Goal: Information Seeking & Learning: Check status

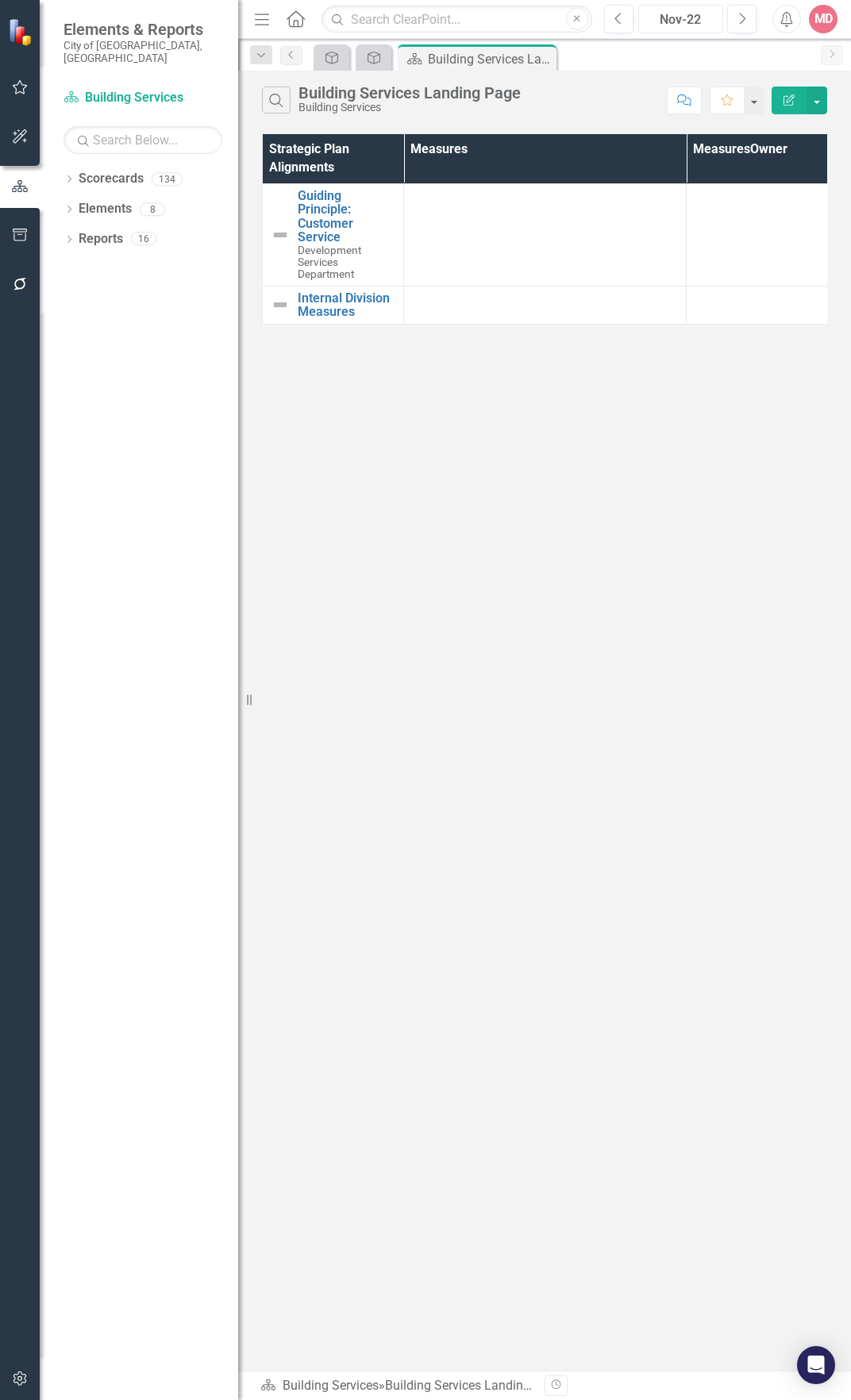
click at [697, 12] on div "Nov-22" at bounding box center [680, 19] width 74 height 19
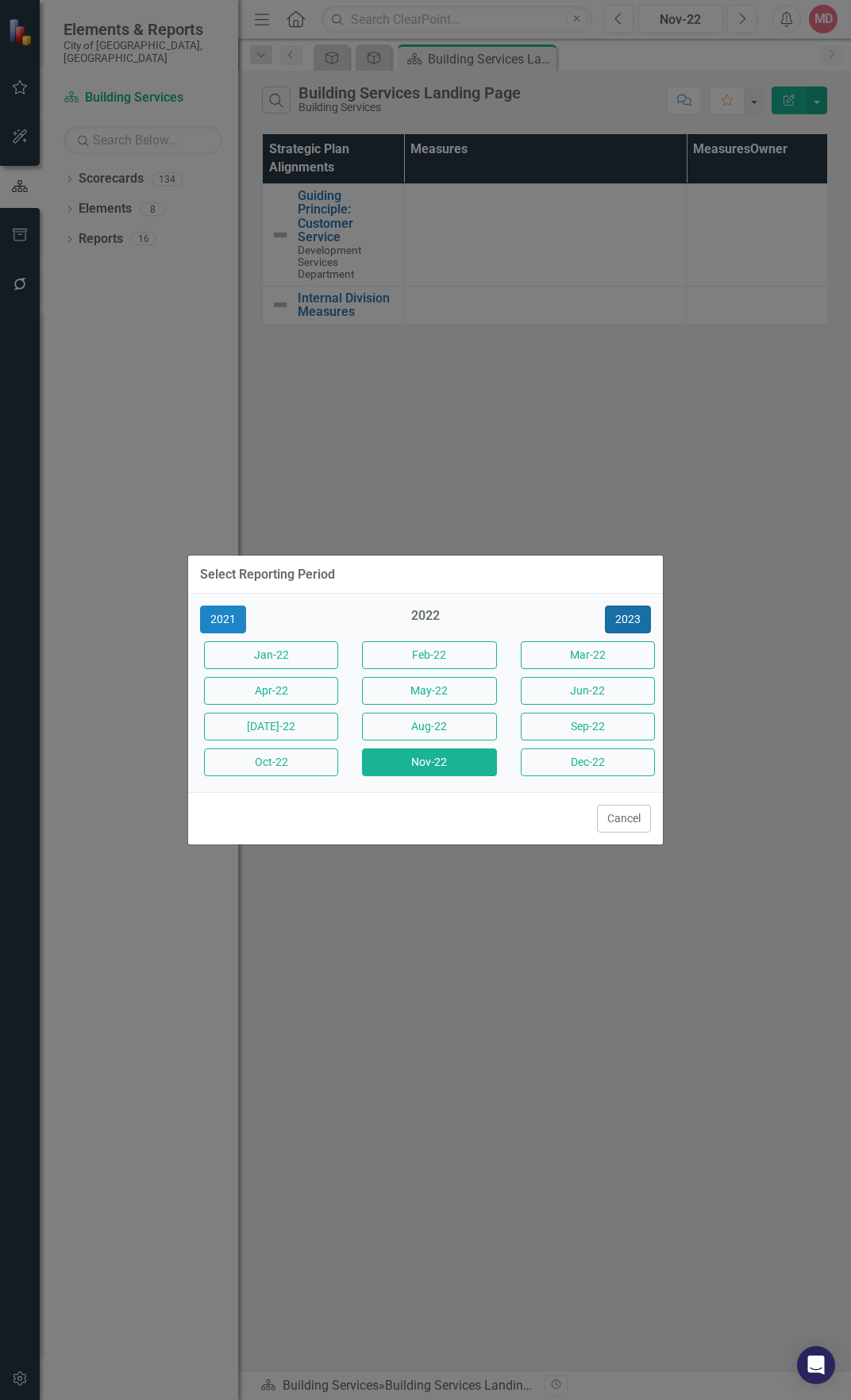
click at [630, 626] on button "2023" at bounding box center [628, 619] width 46 height 27
click at [630, 626] on button "2024" at bounding box center [628, 619] width 46 height 27
click at [630, 626] on button "2025" at bounding box center [628, 619] width 46 height 27
click at [555, 727] on button "Sep-25" at bounding box center [587, 727] width 135 height 27
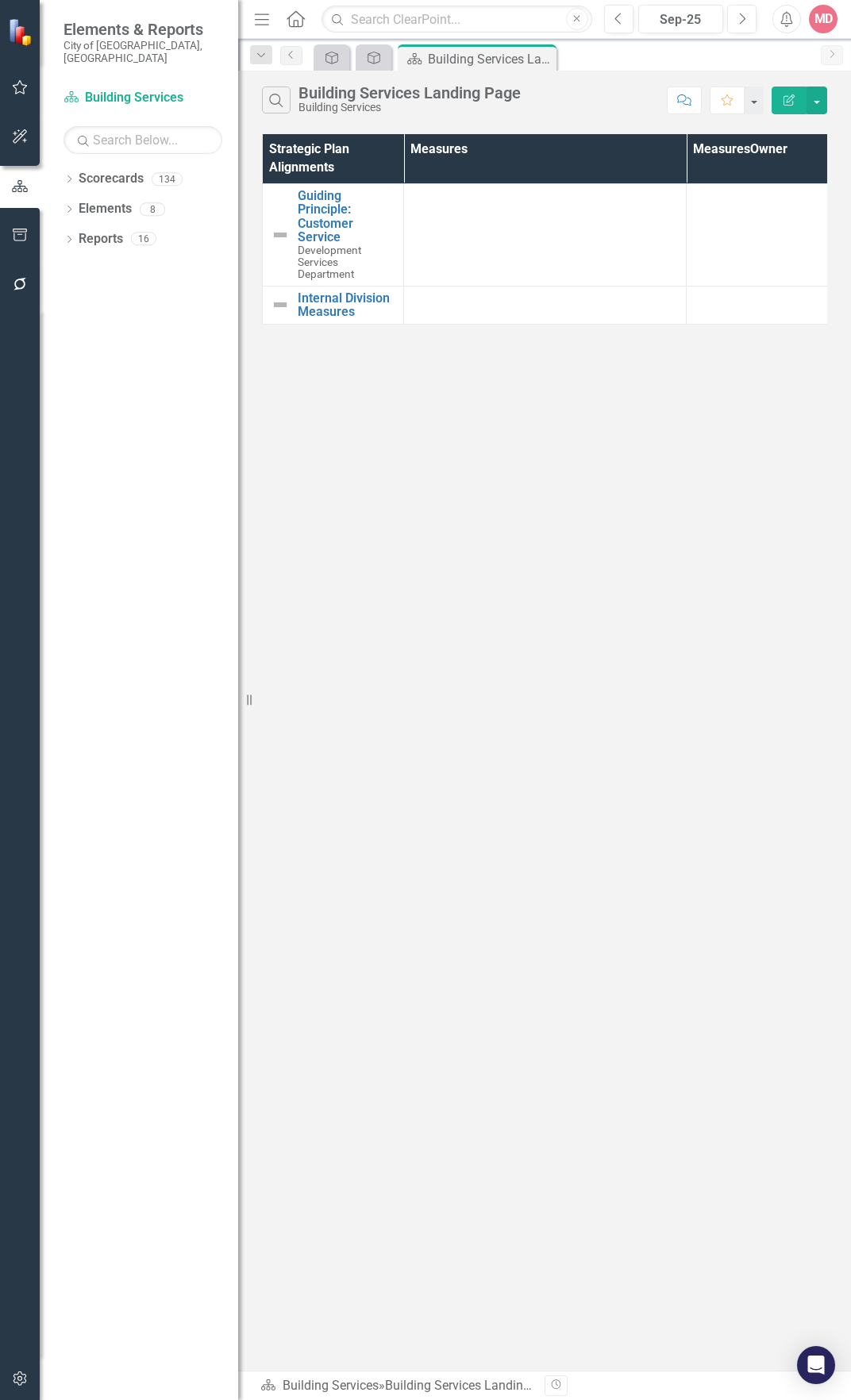
click at [483, 121] on div "Search Building Services Landing Page Building Services Comment Favorite Edit R…" at bounding box center [544, 96] width 613 height 51
click at [545, 63] on icon at bounding box center [542, 59] width 9 height 9
click at [349, 63] on div "Balanced Scorecard" at bounding box center [391, 58] width 93 height 20
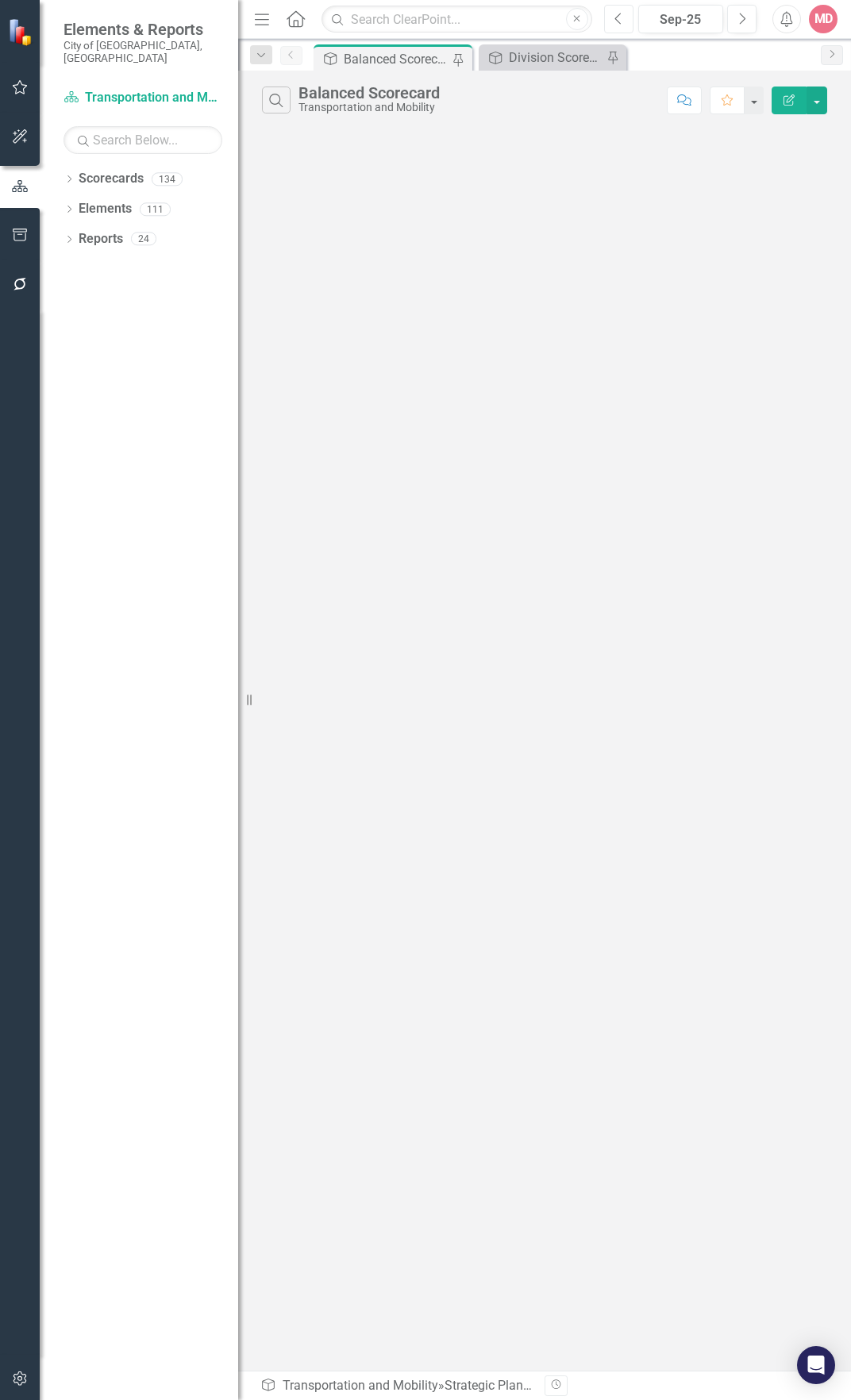
click at [617, 20] on icon "button" at bounding box center [617, 18] width 6 height 11
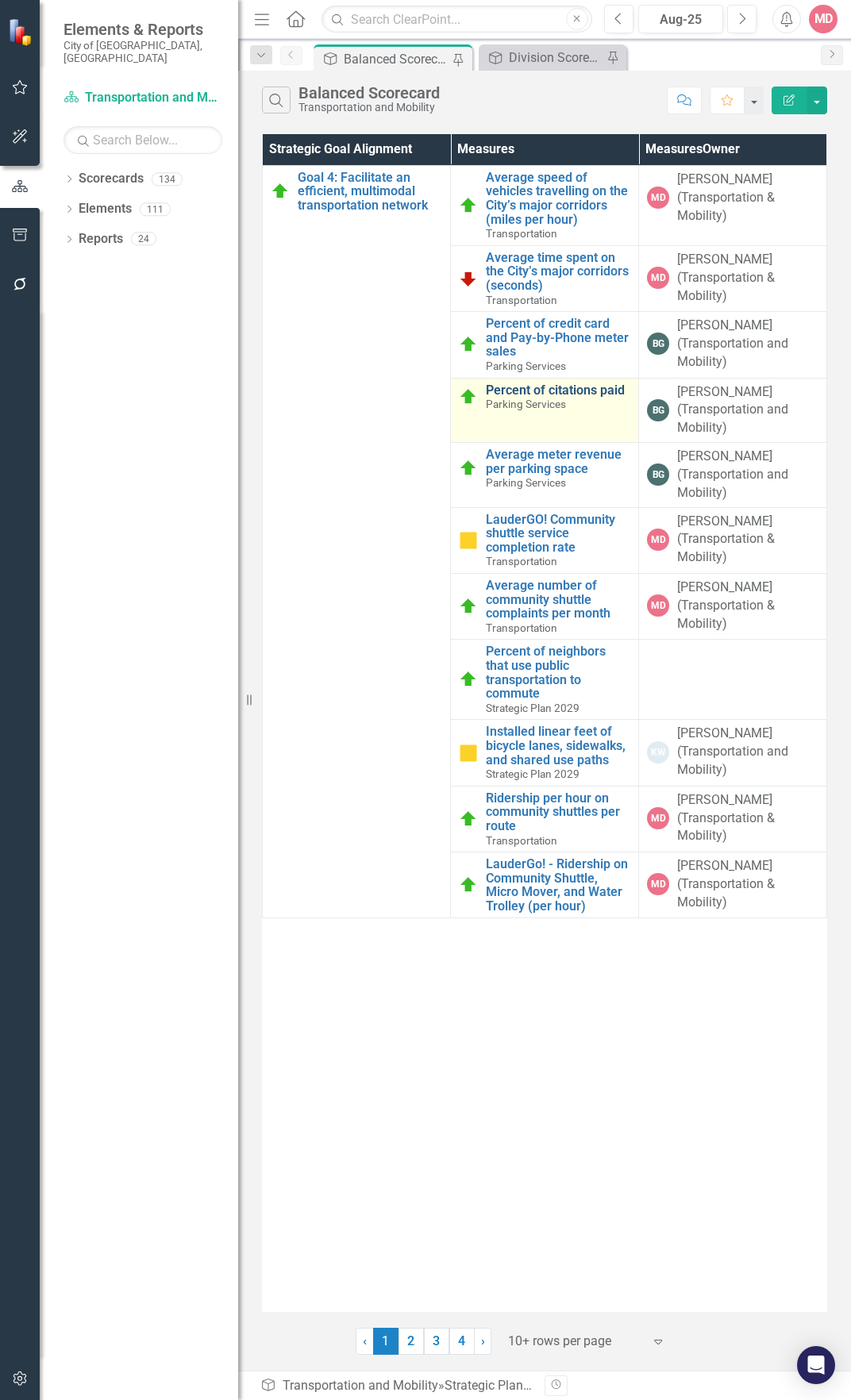
click at [535, 391] on link "Percent of citations paid" at bounding box center [558, 391] width 145 height 15
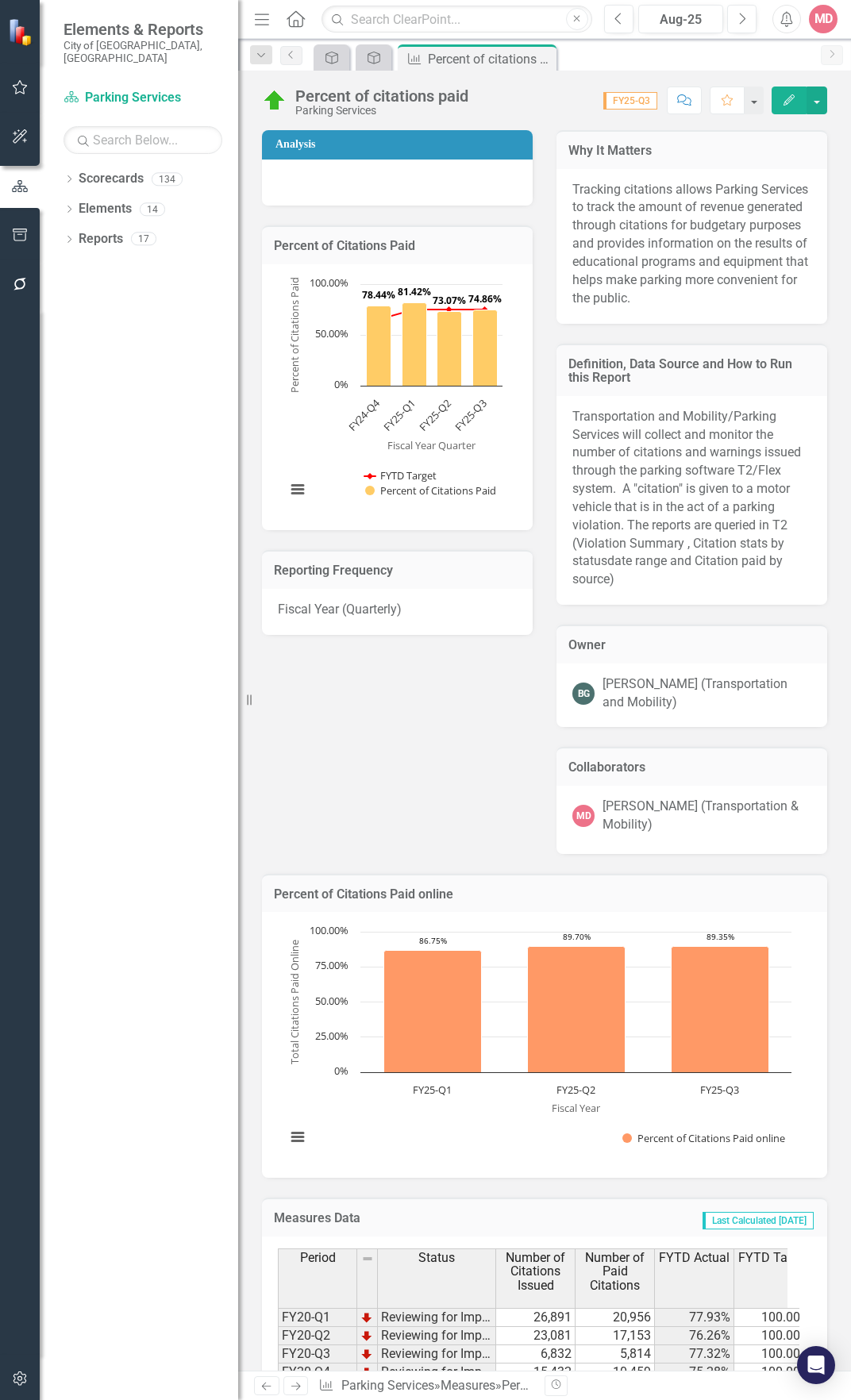
click at [463, 873] on div "Percent of Citations Paid online Chart Bar chart with 3 bars. Percent of Citati…" at bounding box center [544, 1016] width 589 height 325
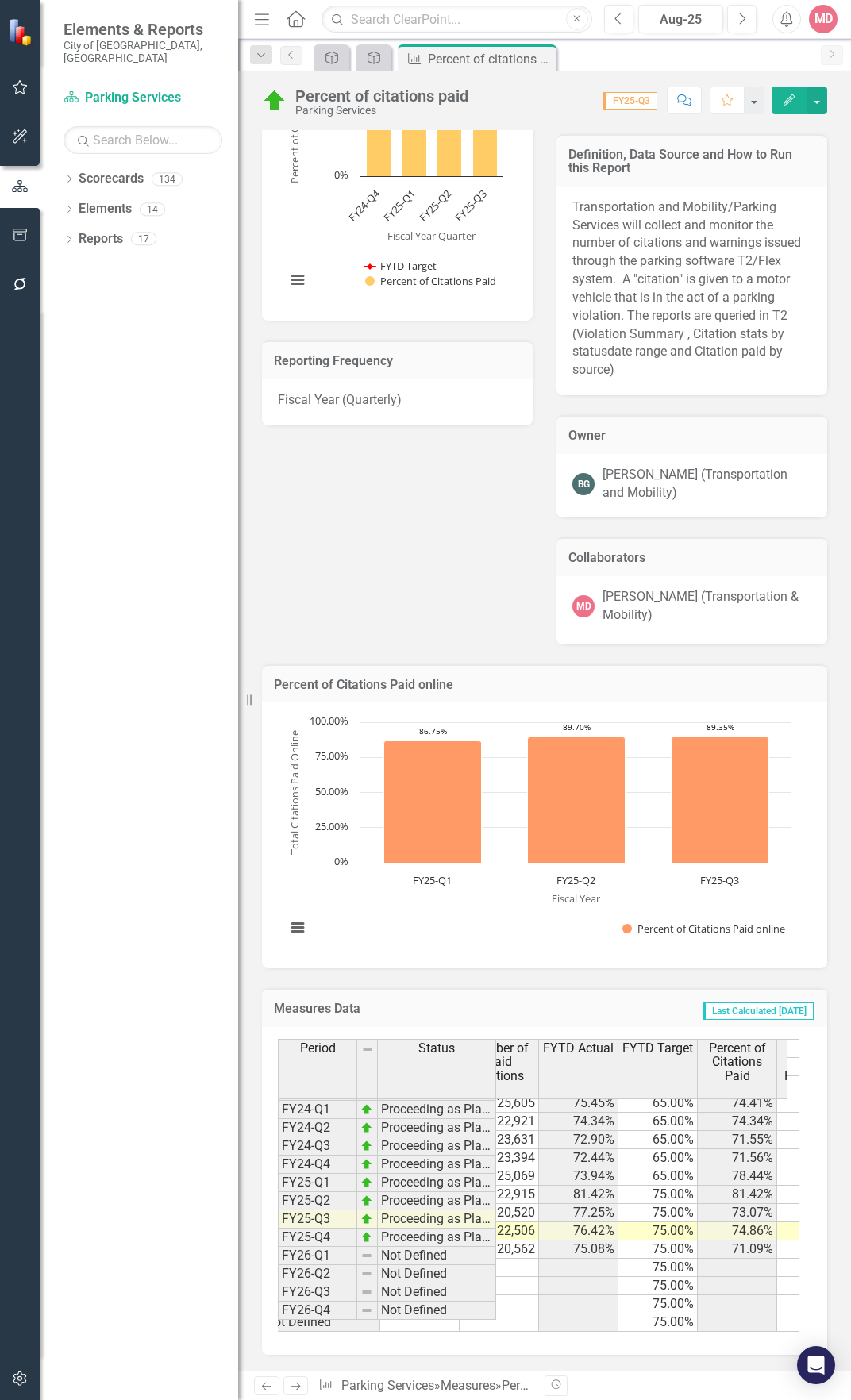
scroll to position [291, 21]
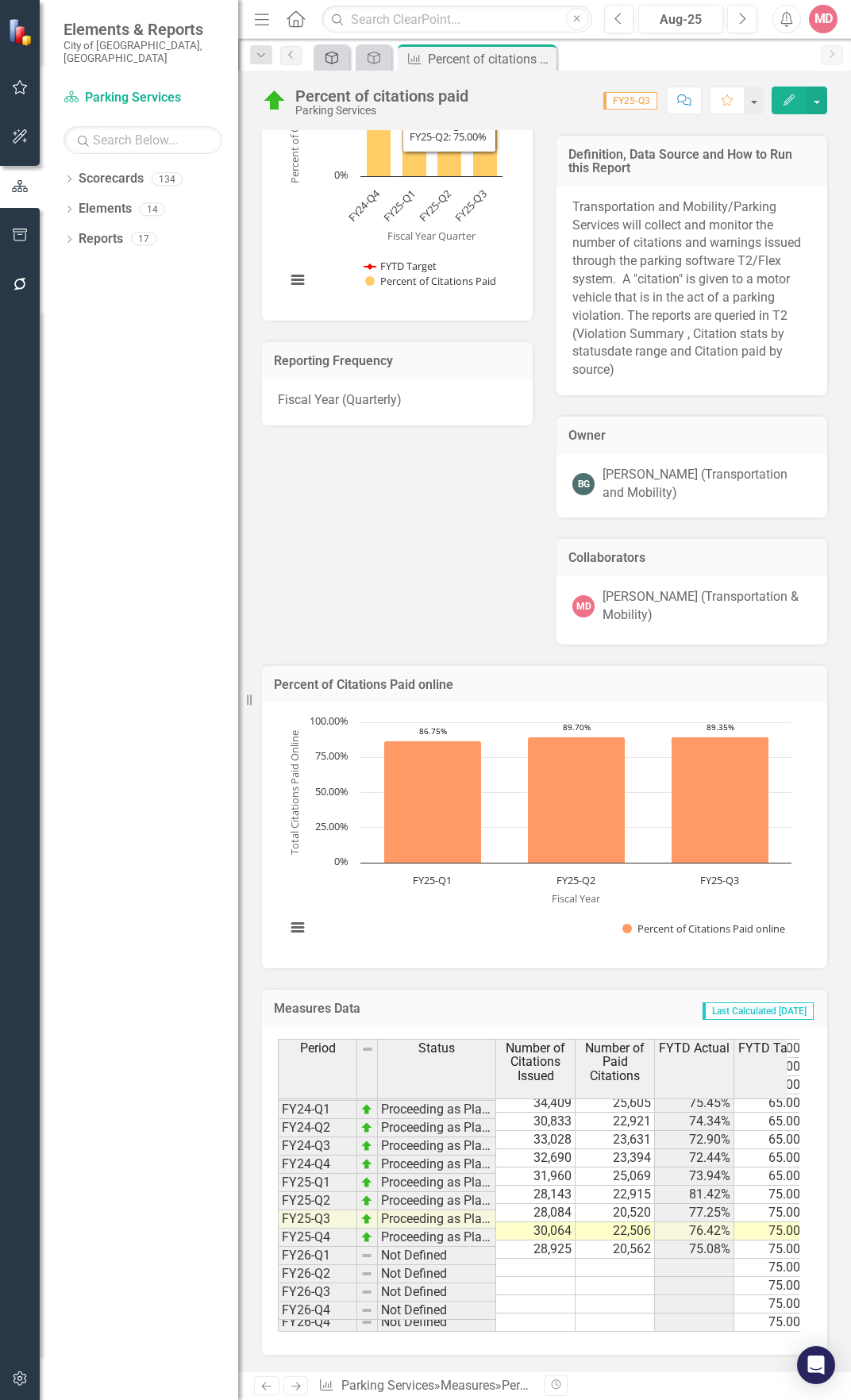
click at [329, 66] on div "Strategic Plan Alignment" at bounding box center [329, 58] width 22 height 20
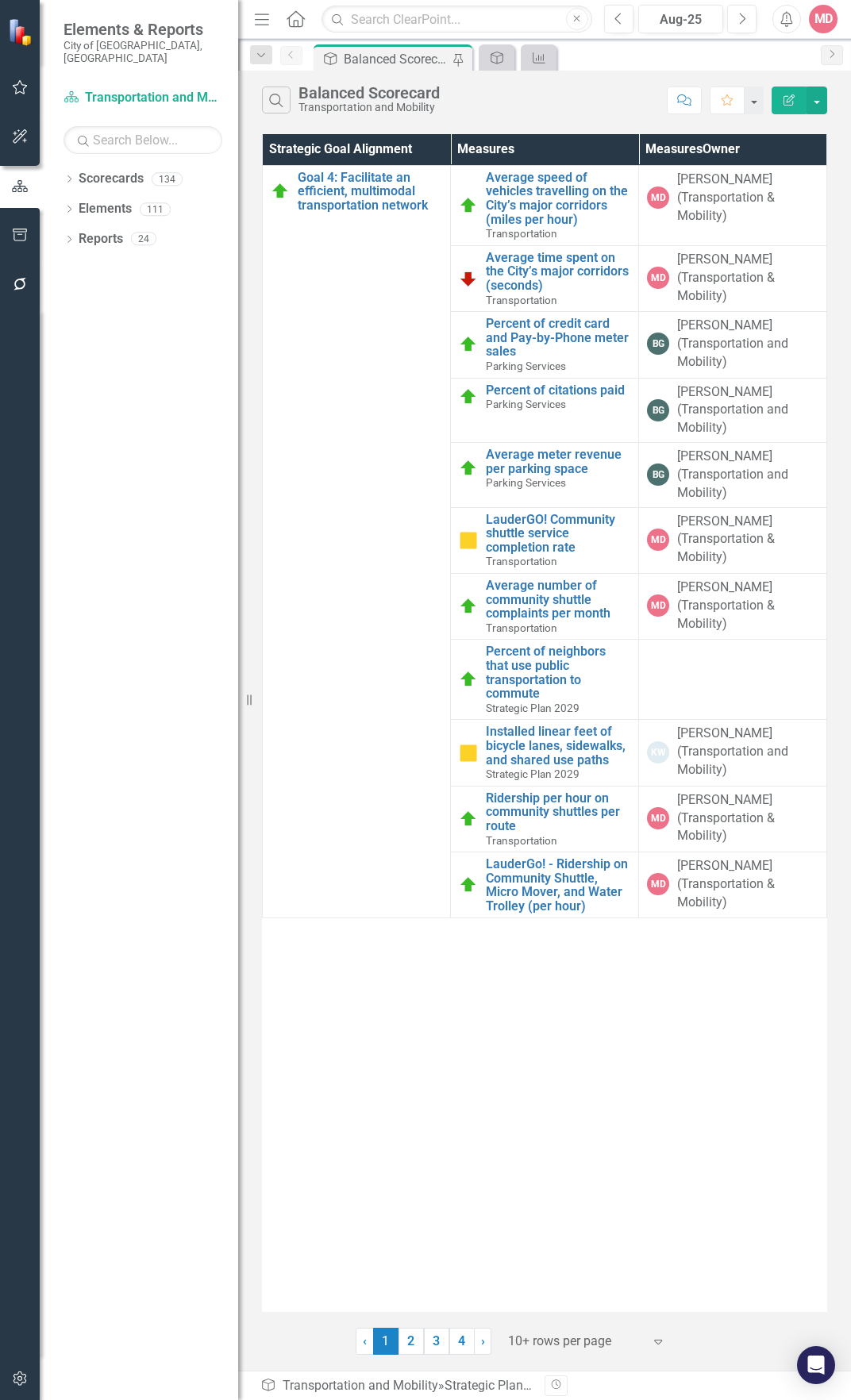
click at [434, 949] on div "Strategic Goal Alignment Measures Measures Owner Goal 4: Facilitate an efficien…" at bounding box center [544, 723] width 566 height 1178
click at [72, 177] on icon "Dropdown" at bounding box center [69, 181] width 11 height 9
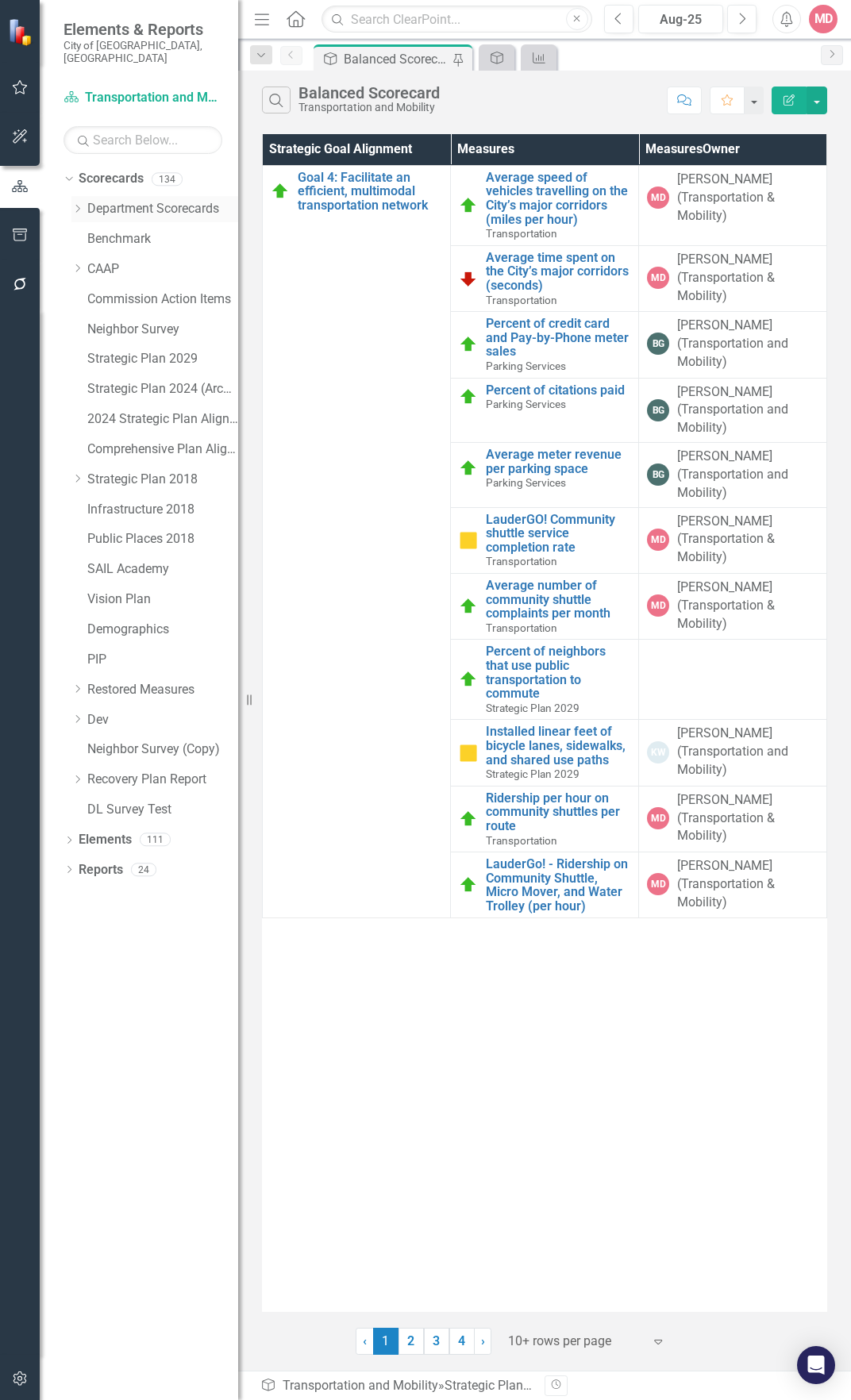
click at [72, 204] on icon "Dropdown" at bounding box center [77, 209] width 12 height 9
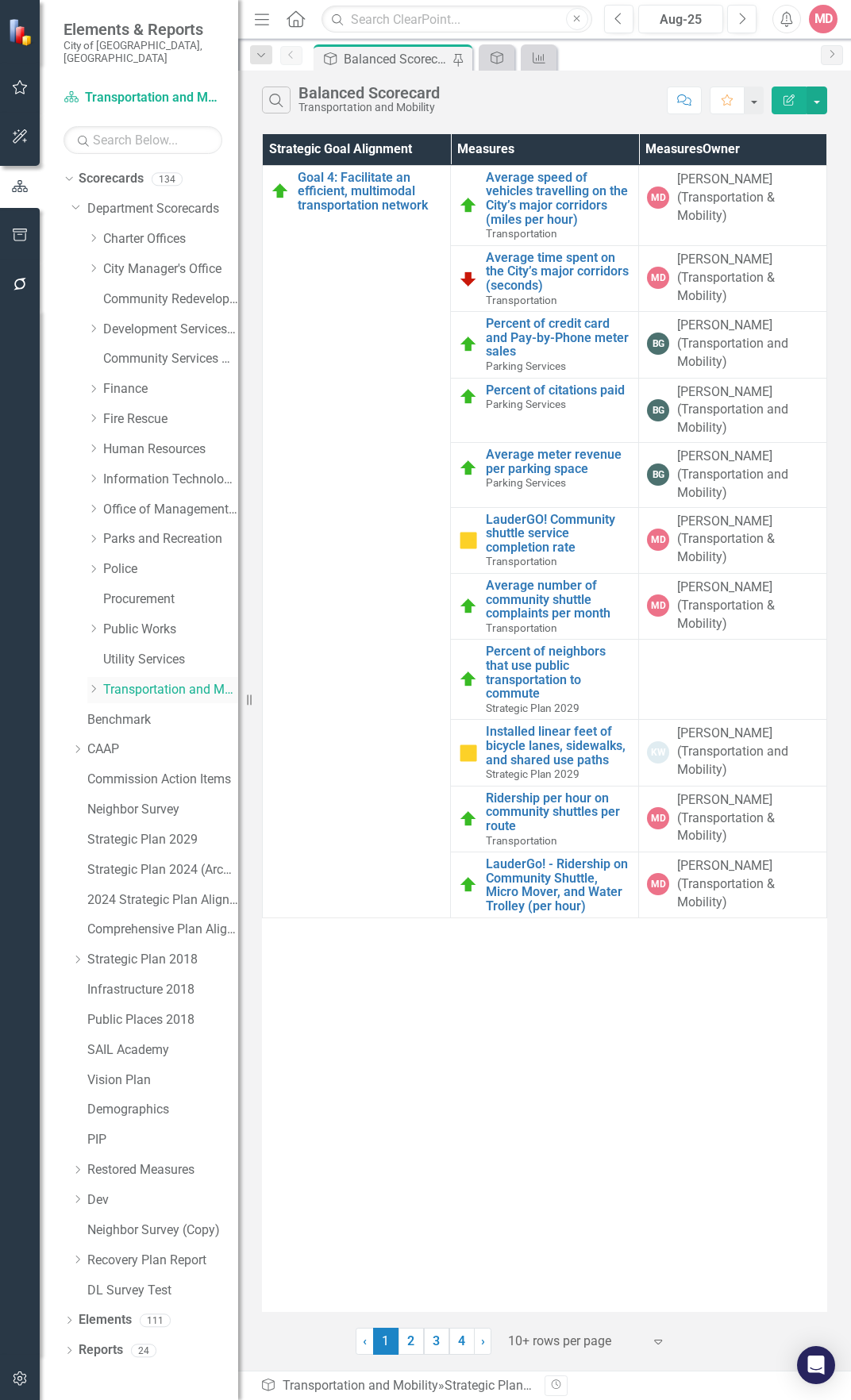
click at [102, 684] on div "Dropdown" at bounding box center [94, 690] width 16 height 14
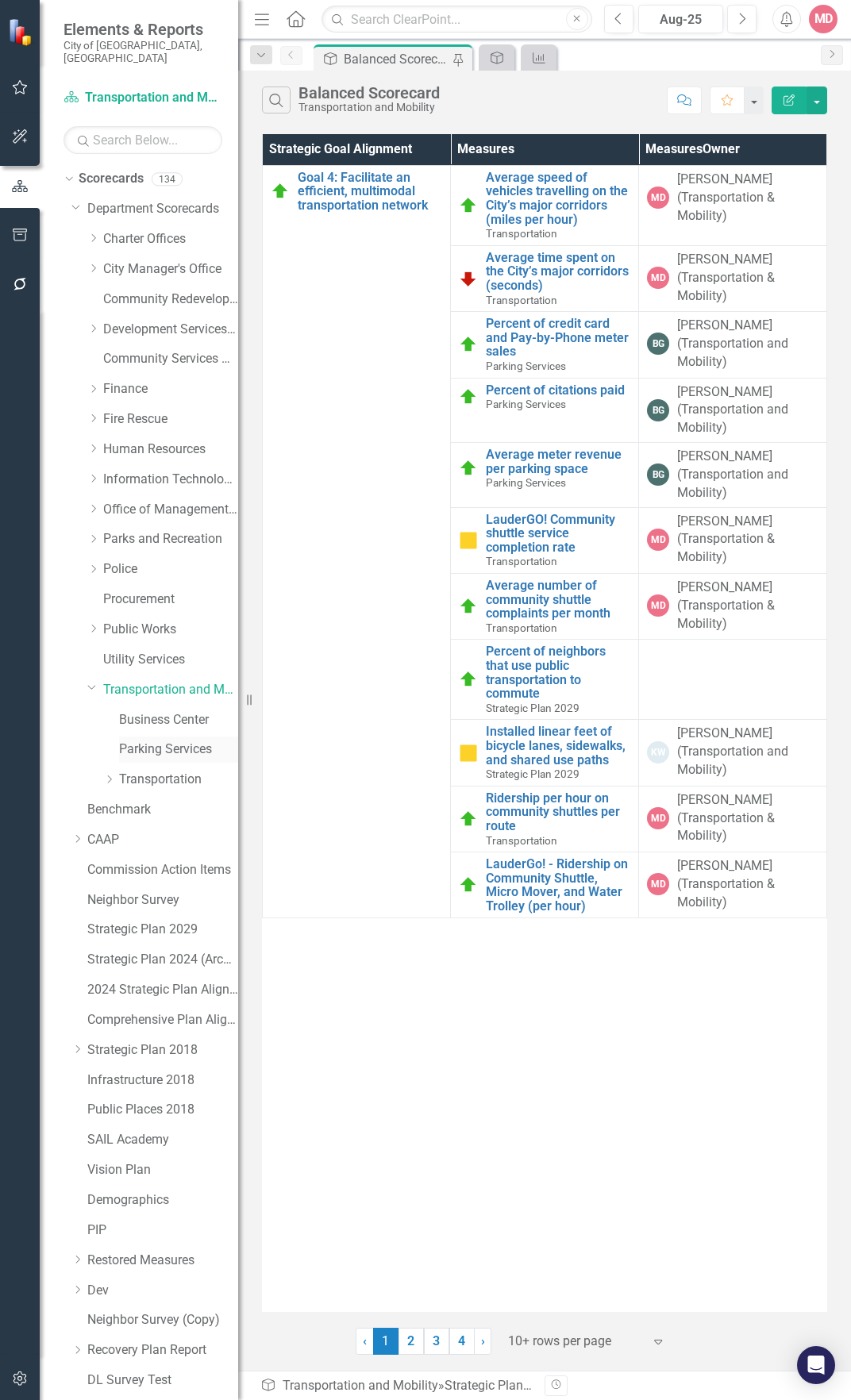
click at [129, 740] on link "Parking Services" at bounding box center [178, 749] width 119 height 18
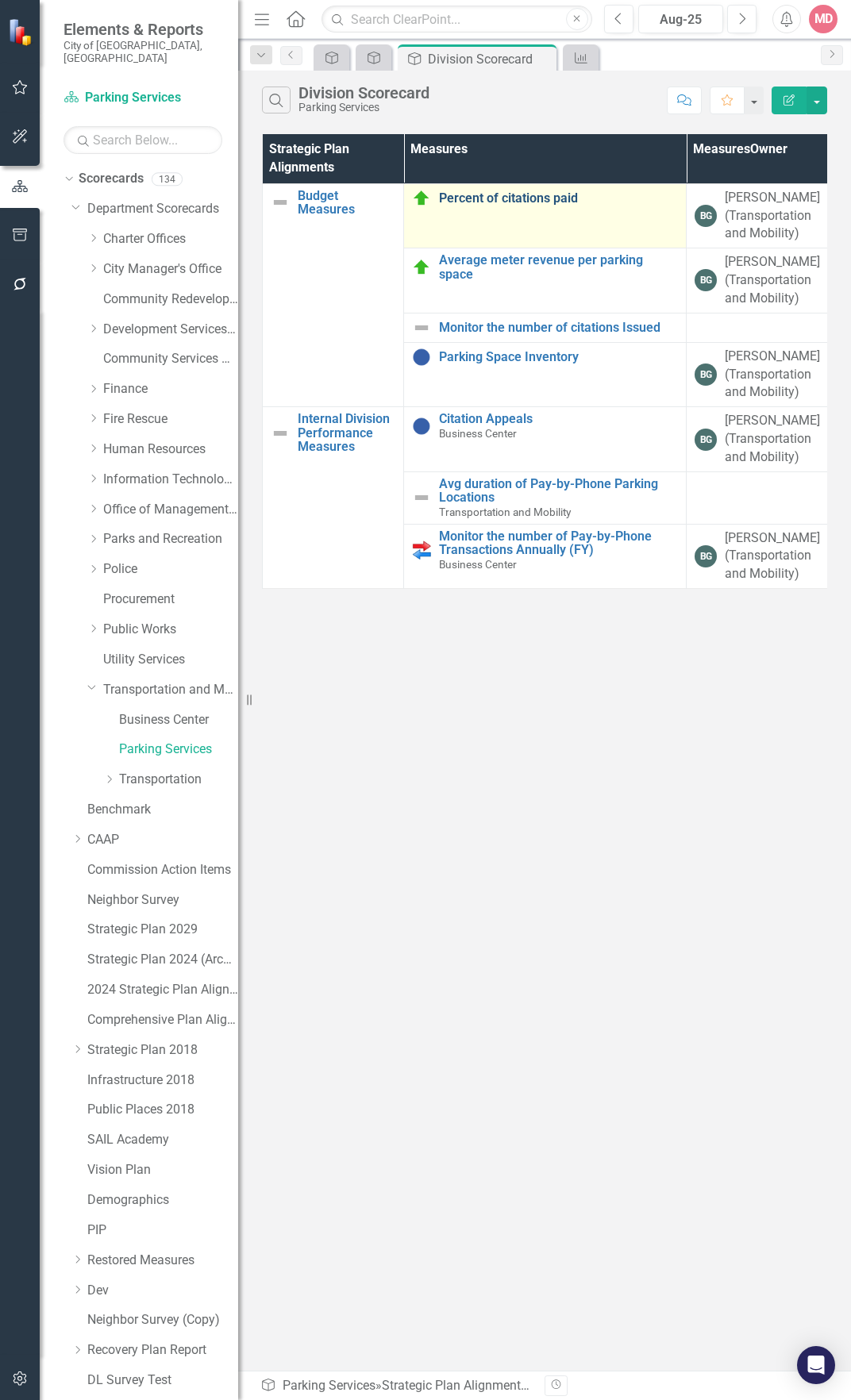
click at [499, 200] on link "Percent of citations paid" at bounding box center [558, 199] width 239 height 15
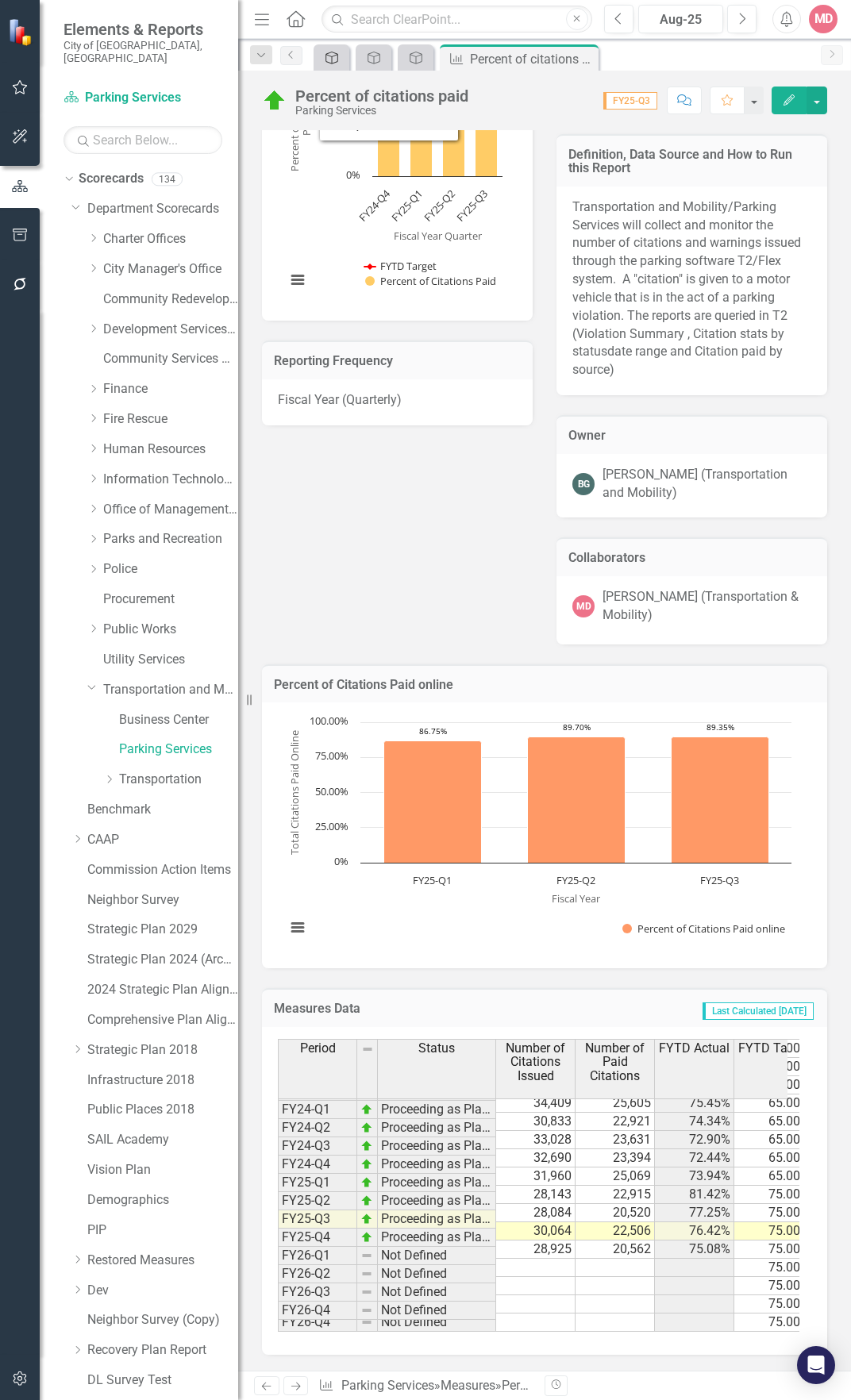
click at [335, 59] on icon "Strategic Plan Alignment" at bounding box center [331, 58] width 16 height 13
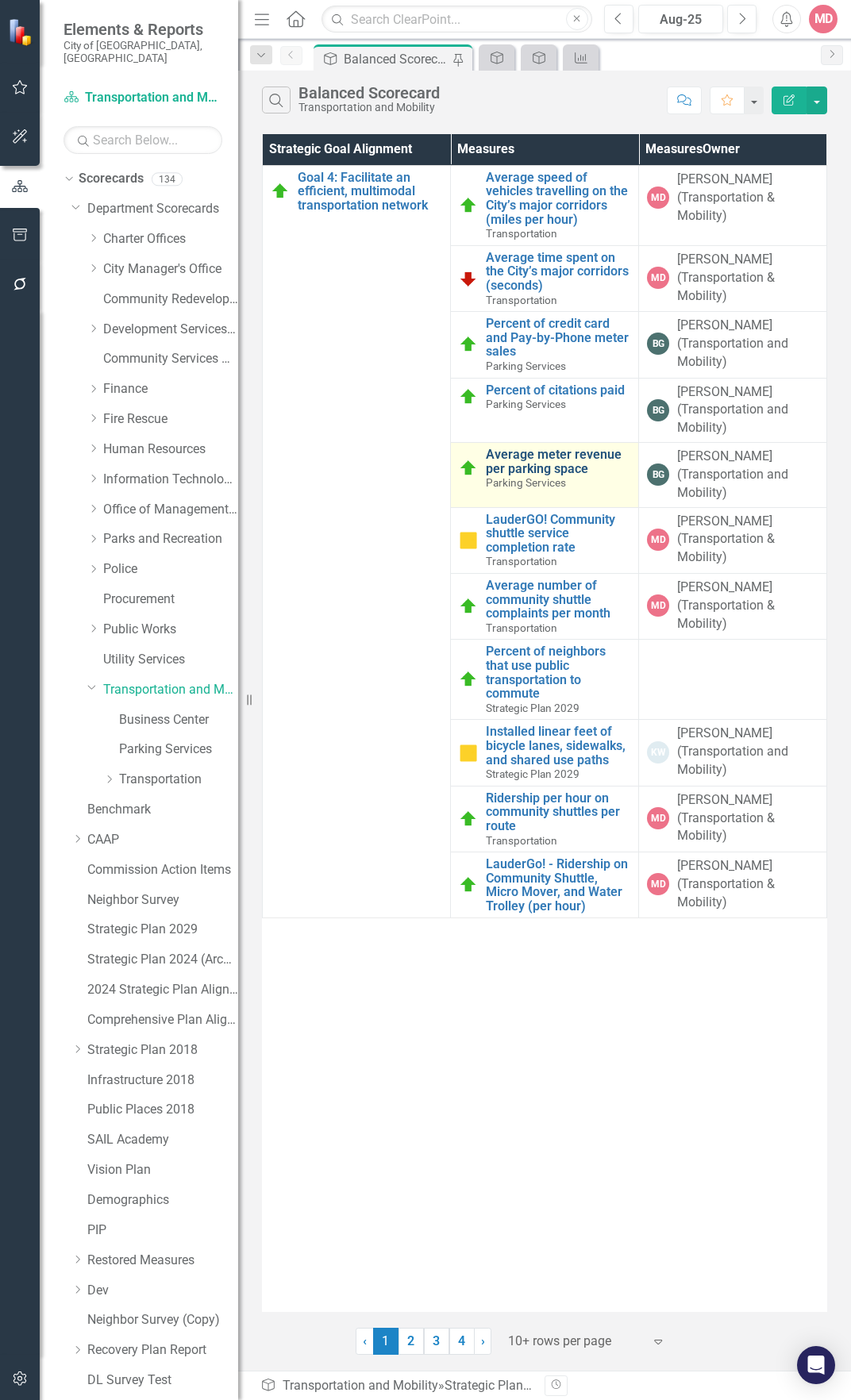
click at [530, 460] on link "Average meter revenue per parking space" at bounding box center [558, 461] width 145 height 27
